Goal: Information Seeking & Learning: Check status

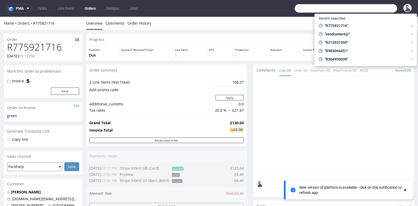
scroll to position [105, 0]
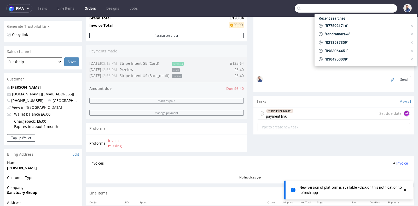
click at [372, 7] on input "text" at bounding box center [346, 8] width 102 height 8
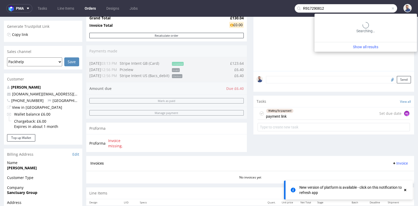
type input "R917290812"
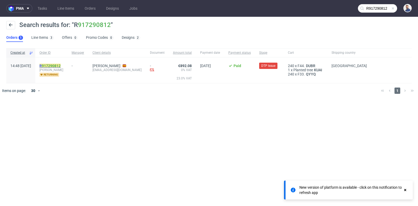
click at [61, 67] on link "917290812" at bounding box center [51, 66] width 19 height 4
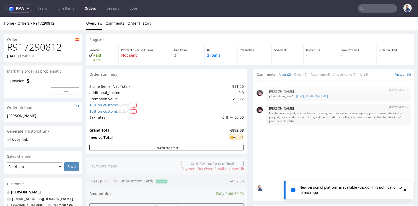
click at [248, 90] on div "Progress Payment Paid [DATE] Payment “Received” Email Not sent Line Items 2 DTP…" at bounding box center [250, 205] width 328 height 343
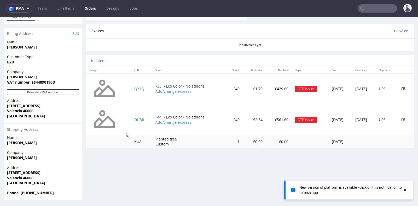
scroll to position [1, 0]
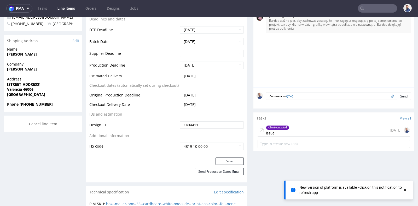
scroll to position [232, 0]
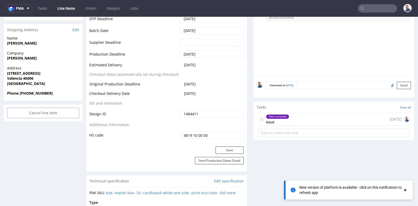
click at [299, 118] on div "Client contacted issue [DATE]" at bounding box center [334, 119] width 152 height 12
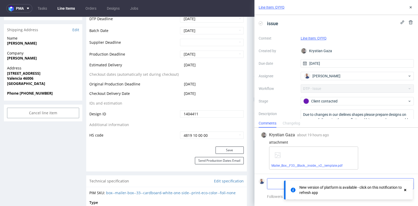
click at [274, 184] on textarea at bounding box center [320, 183] width 107 height 10
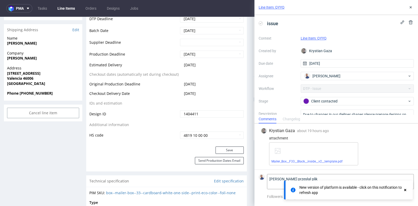
type textarea "[PERSON_NAME] przesłał plik"
click at [405, 191] on icon at bounding box center [405, 189] width 5 height 4
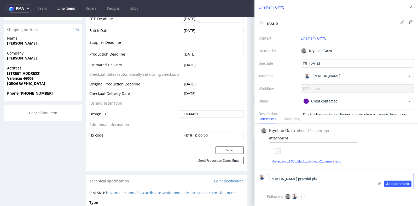
click at [380, 183] on use at bounding box center [380, 182] width 3 height 3
click at [0, 0] on input "file" at bounding box center [0, 0] width 0 height 0
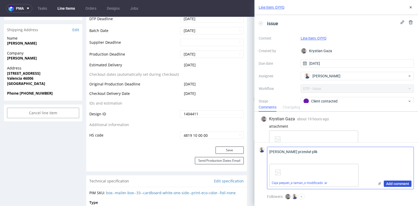
click at [397, 183] on span "Add comment" at bounding box center [397, 183] width 23 height 4
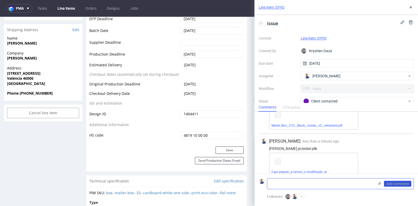
scroll to position [30, 0]
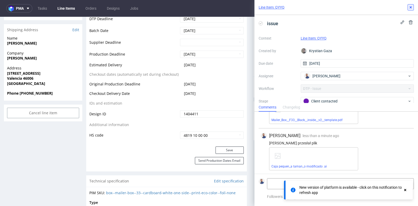
click at [410, 7] on icon at bounding box center [411, 7] width 4 height 4
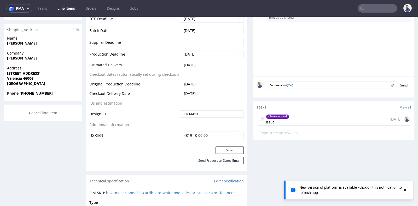
click at [248, 92] on div "Progress Payment Paid [DATE] Design Locked DTP Issue in DTP [DATE] Batch - [DAT…" at bounding box center [250, 209] width 328 height 815
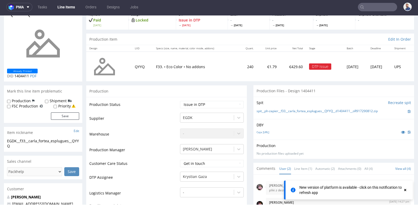
scroll to position [20, 0]
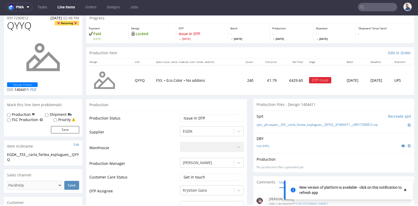
click at [225, 116] on select "Waiting for Artwork Waiting for Diecut Waiting for Mockup Waiting for DTP Waiti…" at bounding box center [212, 117] width 64 height 7
select select "back_for_dtp"
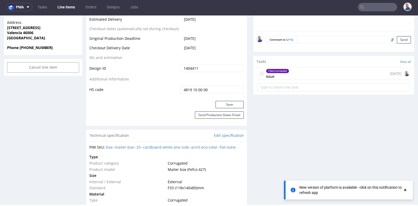
scroll to position [288, 0]
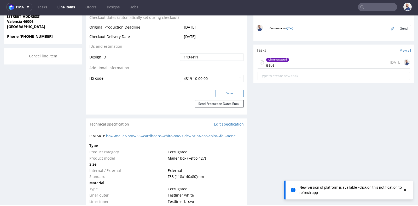
click at [223, 93] on button "Save" at bounding box center [230, 92] width 28 height 7
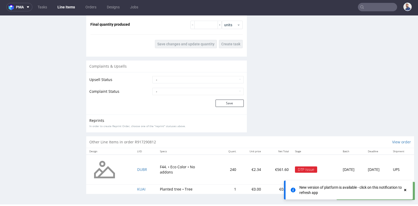
scroll to position [641, 0]
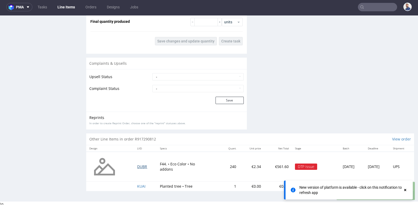
click at [141, 166] on span "DUBR" at bounding box center [142, 166] width 10 height 5
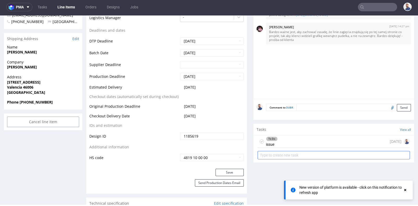
scroll to position [232, 0]
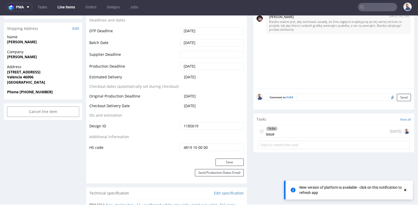
click at [292, 132] on div "To Do issue [DATE]" at bounding box center [334, 131] width 152 height 12
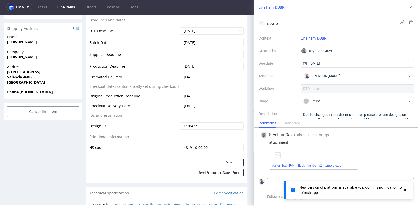
scroll to position [244, 0]
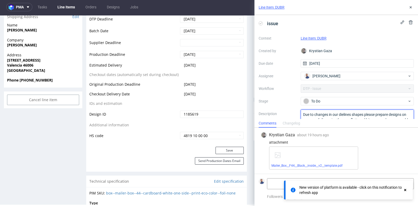
drag, startPoint x: 321, startPoint y: 116, endPoint x: 321, endPoint y: 127, distance: 10.7
click at [321, 127] on div "Line Item: DUBR issue Context Line Item: DUBR Created by [PERSON_NAME] Gaza Due…" at bounding box center [337, 103] width 164 height 206
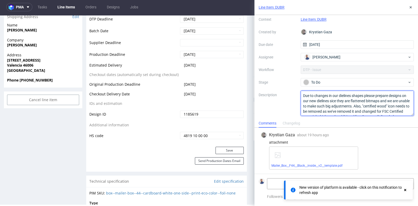
scroll to position [3, 0]
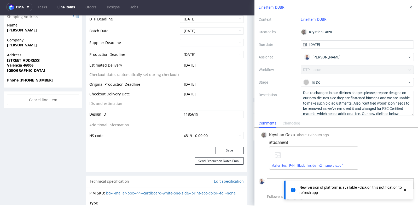
click at [309, 166] on link "Mailer_Box__F44__Black__inside__v2__template.pdf" at bounding box center [307, 165] width 71 height 4
click at [276, 180] on textarea at bounding box center [320, 183] width 107 height 10
click at [322, 82] on div "To Do" at bounding box center [356, 82] width 104 height 6
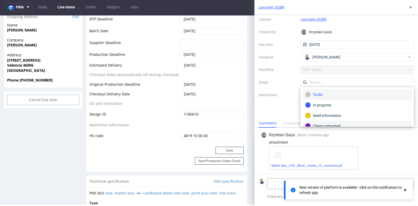
click at [326, 123] on div "Client contacted" at bounding box center [357, 126] width 105 height 6
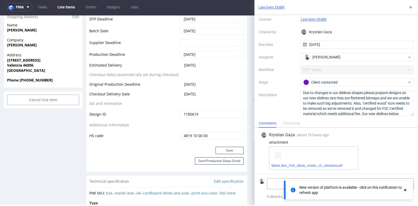
click at [405, 188] on icon at bounding box center [405, 189] width 5 height 4
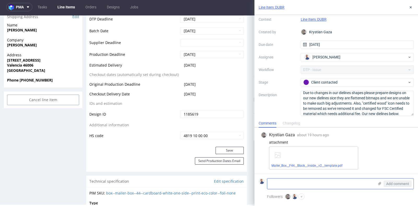
click at [340, 185] on textarea at bounding box center [320, 183] width 107 height 10
paste textarea "[URL][DOMAIN_NAME]"
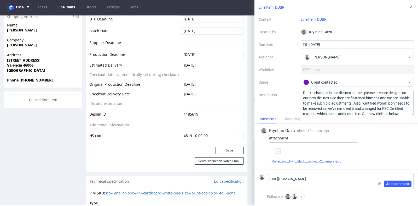
scroll to position [0, 0]
type textarea "[URL][DOMAIN_NAME]"
click at [400, 181] on span "Add comment" at bounding box center [397, 183] width 23 height 4
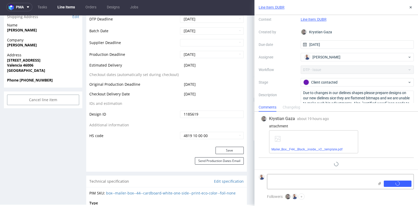
scroll to position [7, 0]
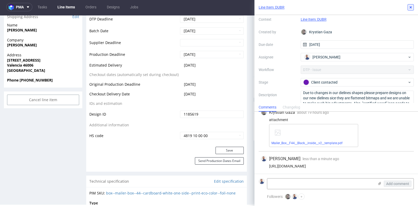
click at [412, 7] on icon at bounding box center [411, 7] width 4 height 4
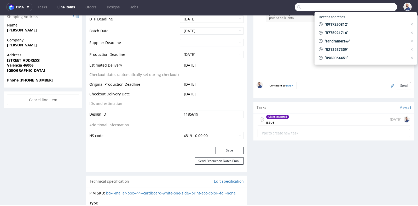
click at [367, 9] on input "text" at bounding box center [346, 7] width 102 height 8
paste input "[PERSON_NAME][EMAIL_ADDRESS][DOMAIN_NAME]"
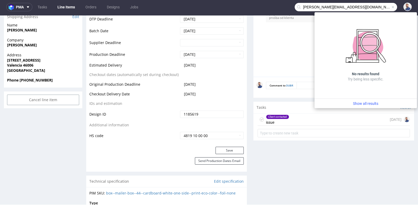
drag, startPoint x: 330, startPoint y: 6, endPoint x: 290, endPoint y: 6, distance: 39.2
click at [295, 6] on input "[PERSON_NAME][EMAIL_ADDRESS][DOMAIN_NAME]" at bounding box center [346, 7] width 102 height 8
type input "@[DOMAIN_NAME]"
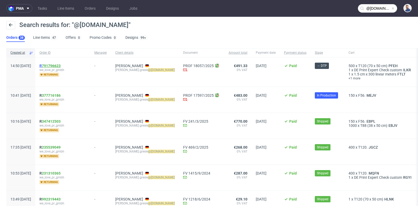
click at [61, 66] on link "791796623" at bounding box center [51, 66] width 19 height 4
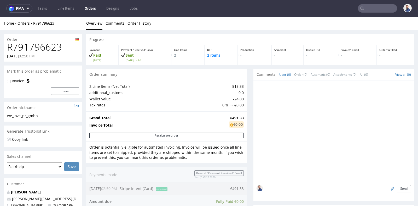
click at [245, 84] on div "Progress Payment Paid [DATE] Payment “Received” Email Sent [DATE] 14:50 Line It…" at bounding box center [250, 207] width 328 height 346
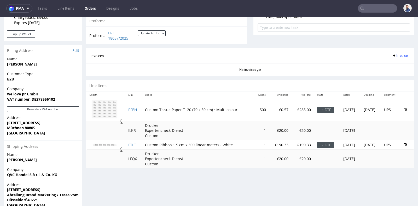
scroll to position [209, 0]
